Goal: Task Accomplishment & Management: Use online tool/utility

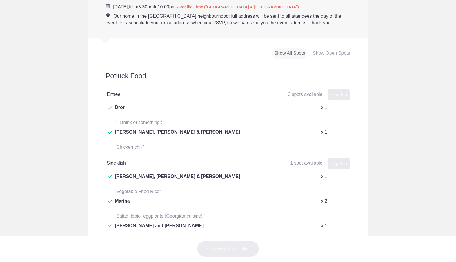
scroll to position [298, 0]
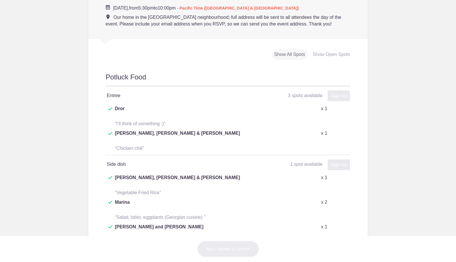
click at [283, 49] on div "Show All Spots" at bounding box center [290, 54] width 36 height 11
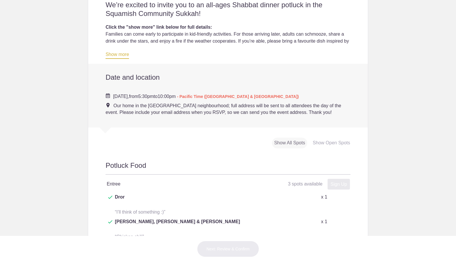
scroll to position [180, 0]
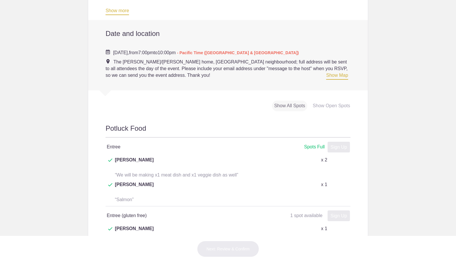
scroll to position [264, 0]
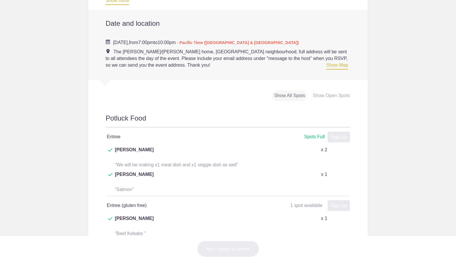
click at [311, 90] on div "Show Open Spots" at bounding box center [331, 95] width 42 height 11
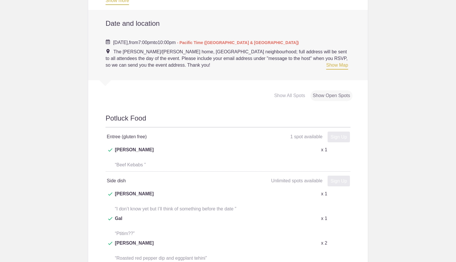
click at [272, 90] on div "Show All Spots" at bounding box center [290, 95] width 36 height 11
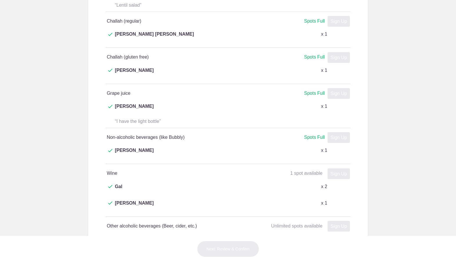
scroll to position [726, 0]
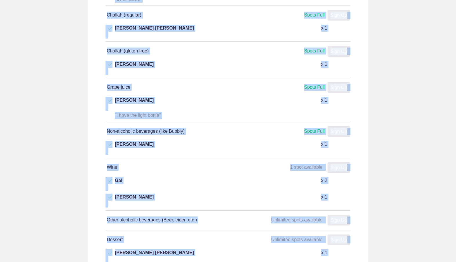
drag, startPoint x: 100, startPoint y: 92, endPoint x: 228, endPoint y: 214, distance: 176.6
click at [229, 215] on div "Potluck Food Entree Spots Full Spots Full Sign Up x x How many spots? 0 x Leave…" at bounding box center [228, 25] width 280 height 767
copy div "Loremip Dolo Sitame Conse Adip Elits Doei Temp In u l Etd magn aliqu? e Admin v…"
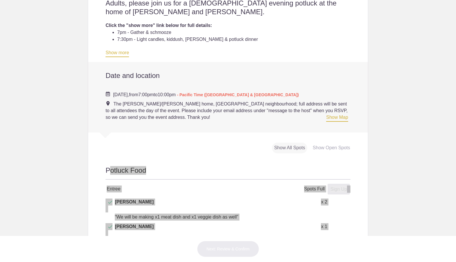
scroll to position [219, 0]
